Goal: Transaction & Acquisition: Purchase product/service

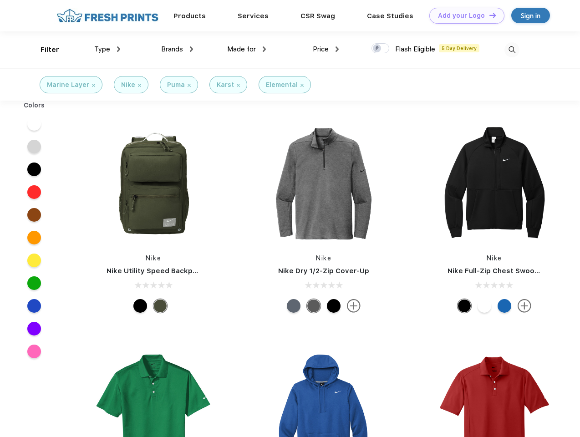
click at [464, 15] on link "Add your Logo Design Tool" at bounding box center [466, 16] width 75 height 16
click at [0, 0] on div "Design Tool" at bounding box center [0, 0] width 0 height 0
click at [489, 15] on link "Add your Logo Design Tool" at bounding box center [466, 16] width 75 height 16
click at [44, 50] on div "Filter" at bounding box center [50, 50] width 19 height 10
click at [107, 49] on span "Type" at bounding box center [102, 49] width 16 height 8
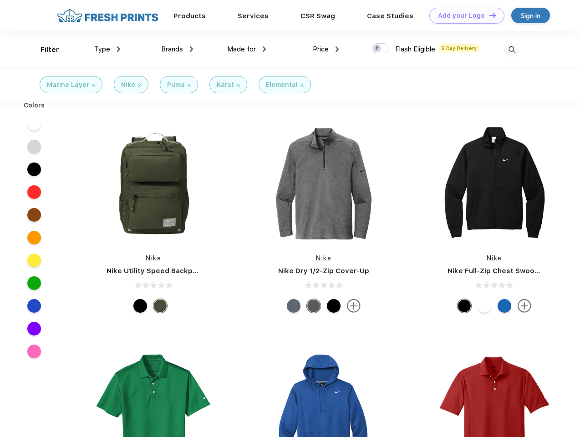
click at [177, 49] on span "Brands" at bounding box center [172, 49] width 22 height 8
click at [247, 49] on span "Made for" at bounding box center [241, 49] width 29 height 8
click at [326, 49] on span "Price" at bounding box center [321, 49] width 16 height 8
click at [381, 49] on div at bounding box center [381, 48] width 18 height 10
click at [378, 49] on input "checkbox" at bounding box center [375, 46] width 6 height 6
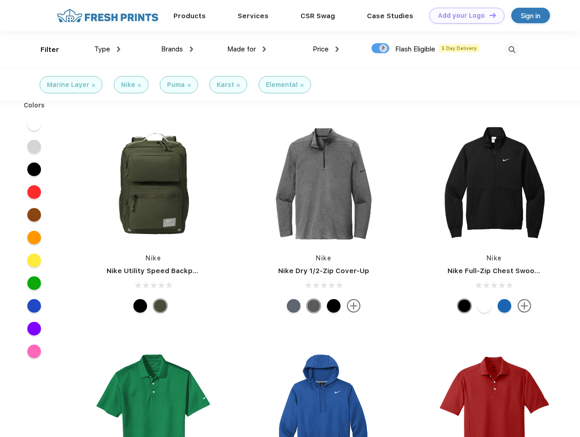
click at [512, 50] on img at bounding box center [512, 49] width 15 height 15
